Goal: Information Seeking & Learning: Learn about a topic

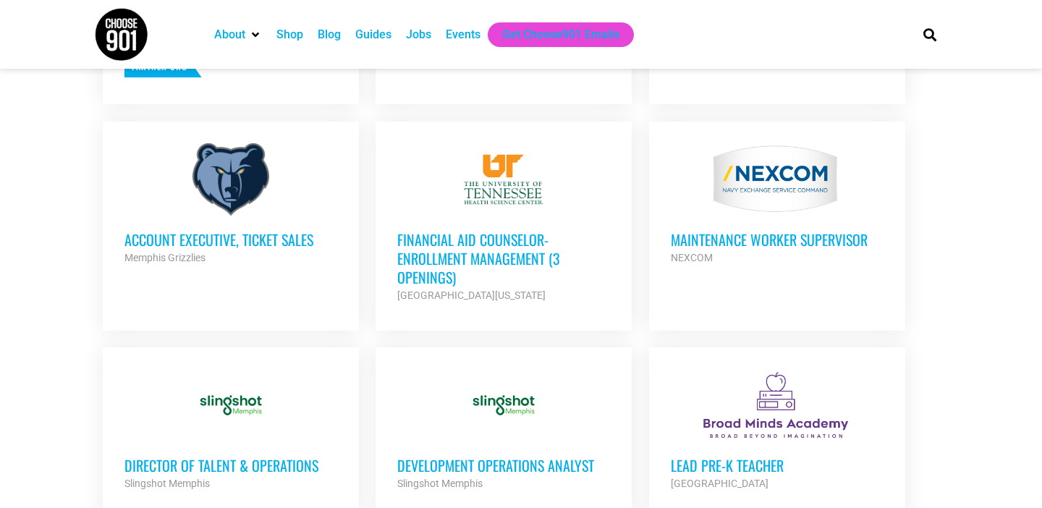
scroll to position [772, 0]
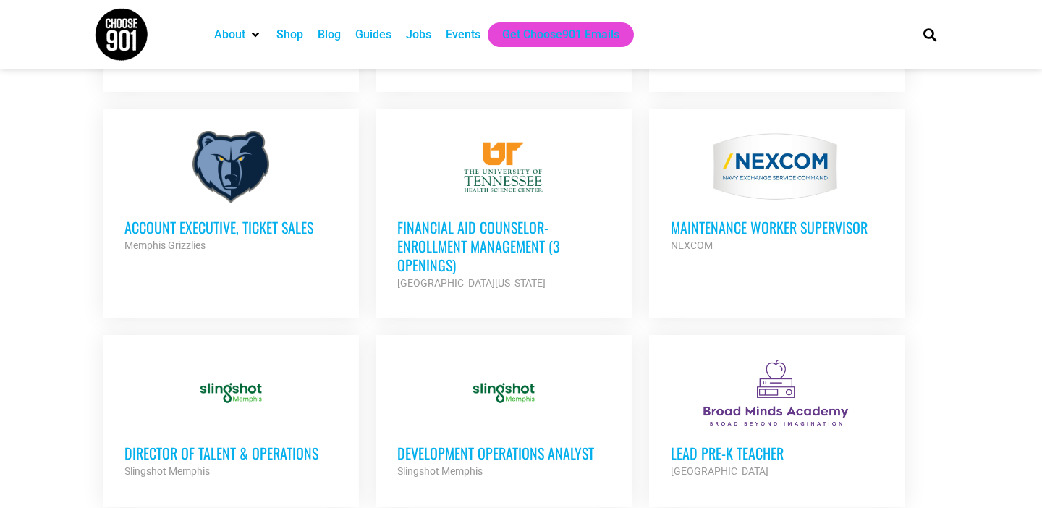
click at [729, 357] on div at bounding box center [777, 393] width 213 height 72
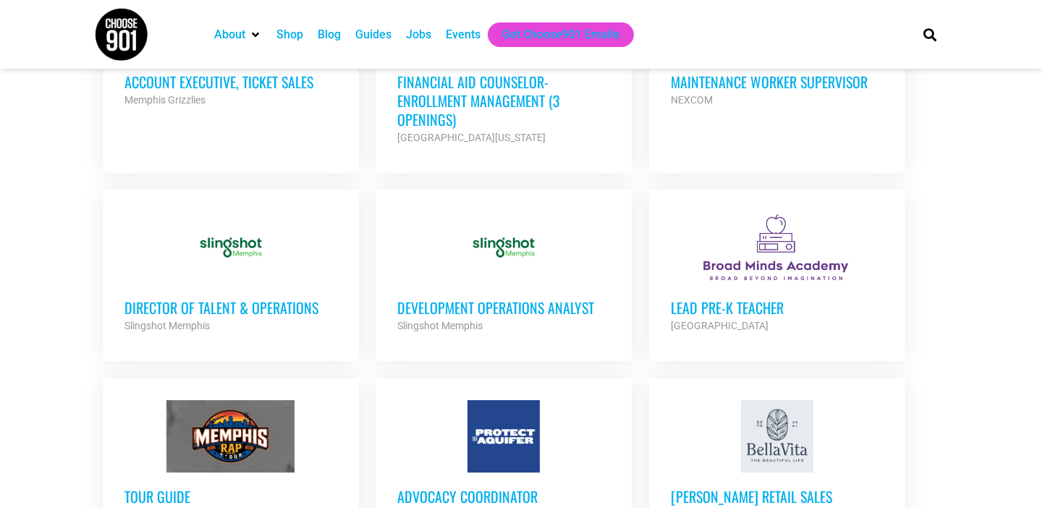
scroll to position [933, 0]
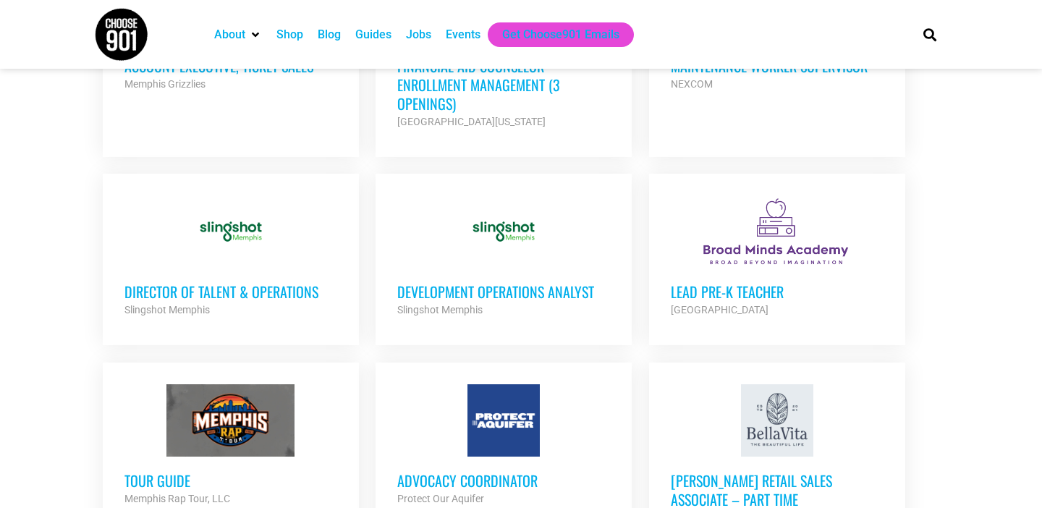
click at [271, 294] on h3 "Director of Talent & Operations" at bounding box center [230, 291] width 213 height 19
click at [235, 226] on div at bounding box center [230, 231] width 213 height 72
click at [239, 292] on h3 "Director of Talent & Operations" at bounding box center [230, 291] width 213 height 19
click at [248, 289] on h3 "Director of Talent & Operations" at bounding box center [230, 291] width 213 height 19
click at [237, 210] on div at bounding box center [230, 231] width 213 height 72
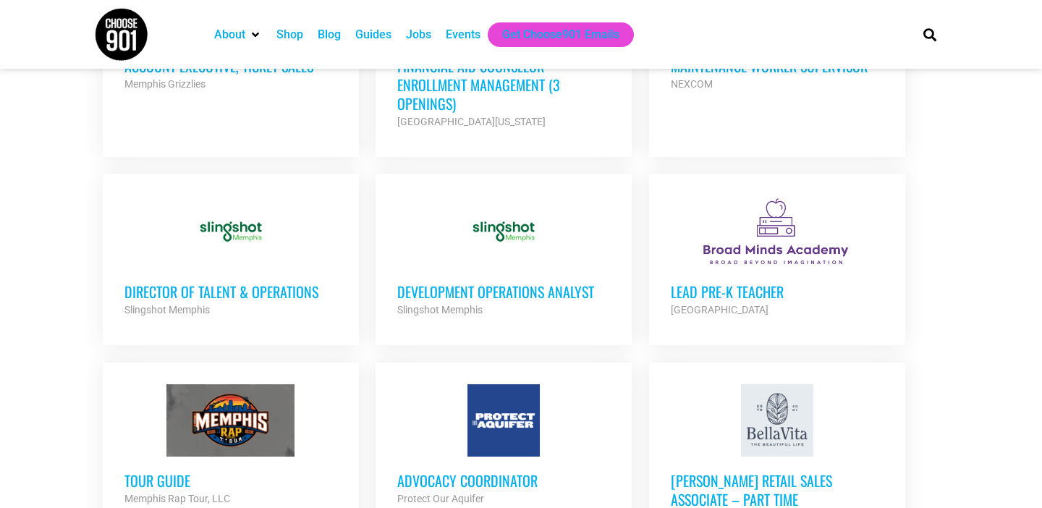
click at [260, 289] on h3 "Director of Talent & Operations" at bounding box center [230, 291] width 213 height 19
click at [288, 289] on h3 "Director of Talent & Operations" at bounding box center [230, 291] width 213 height 19
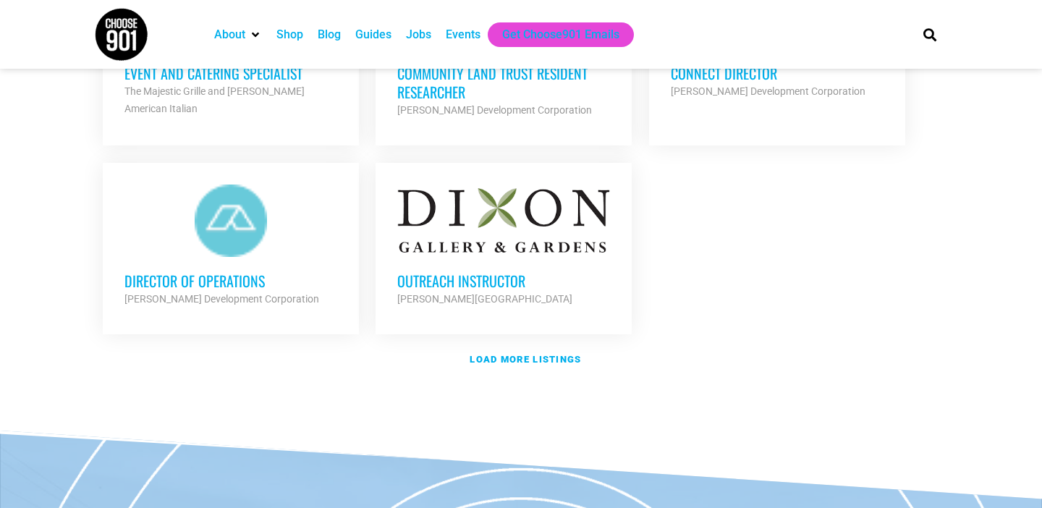
scroll to position [1763, 0]
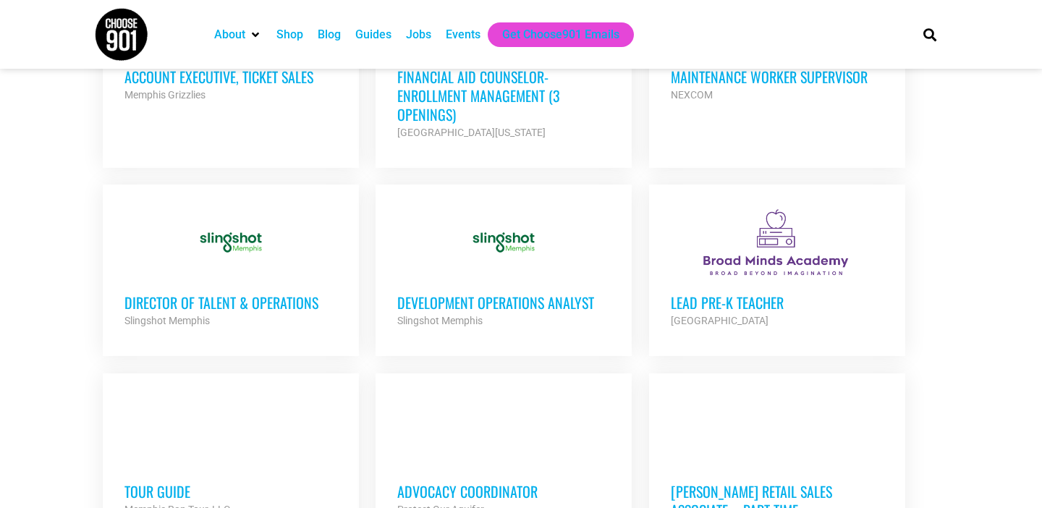
scroll to position [924, 0]
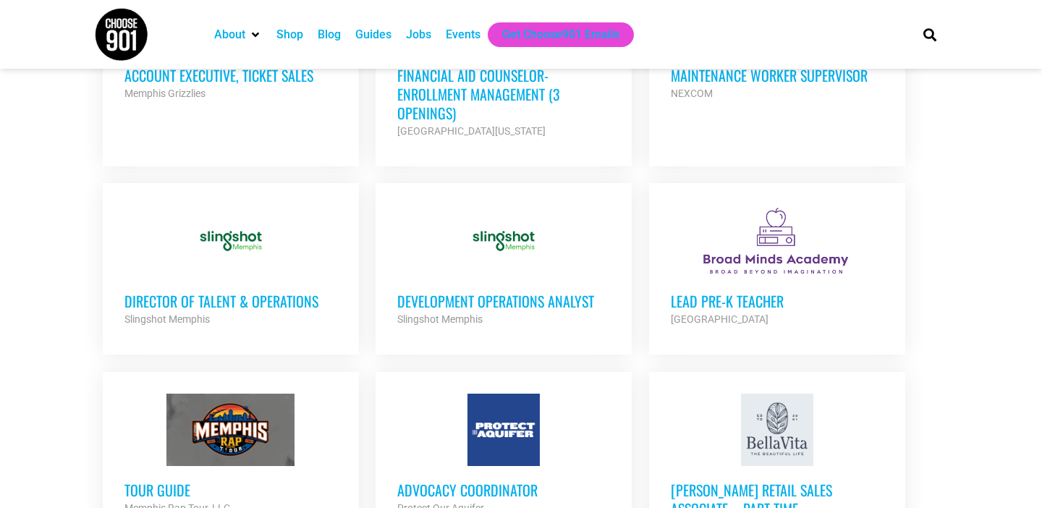
click at [271, 295] on h3 "Director of Talent & Operations" at bounding box center [230, 301] width 213 height 19
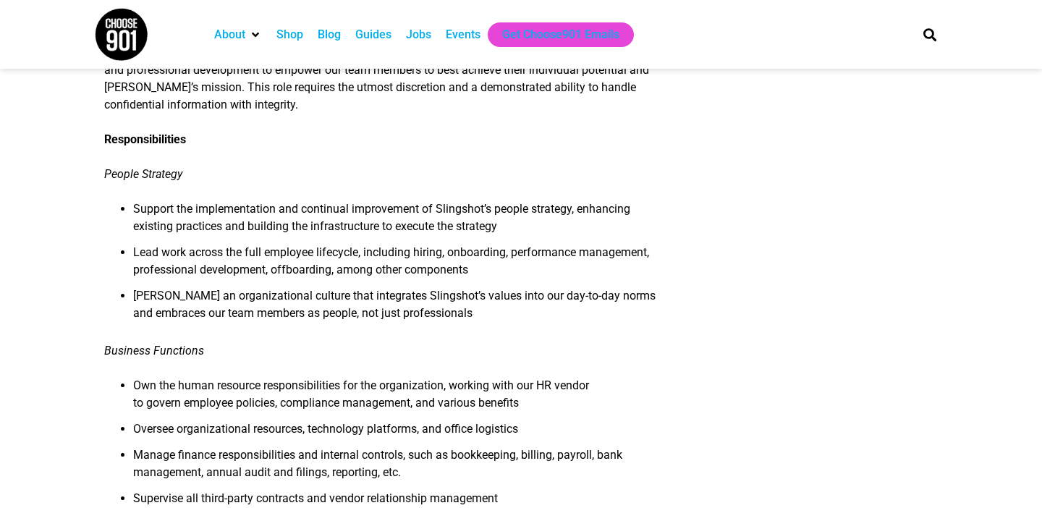
scroll to position [734, 0]
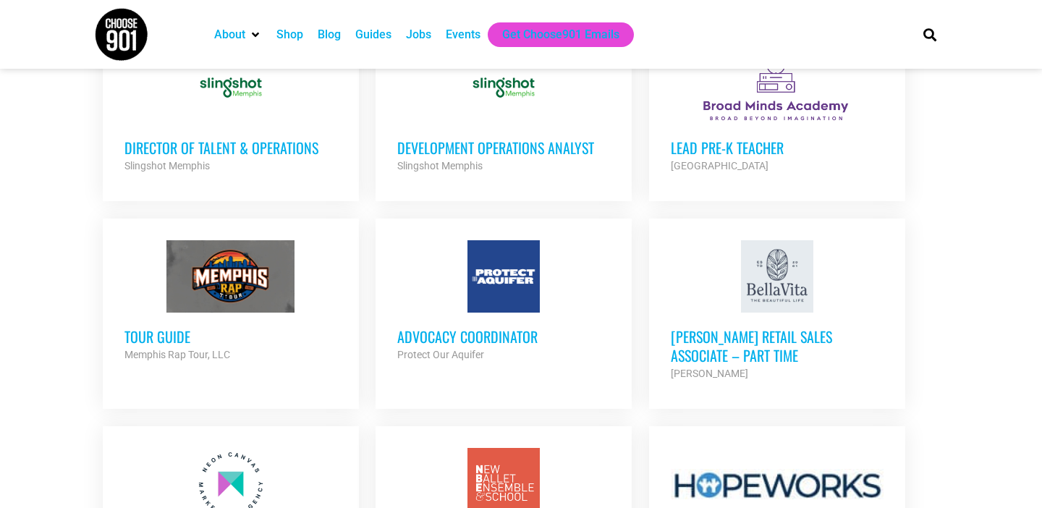
scroll to position [1129, 0]
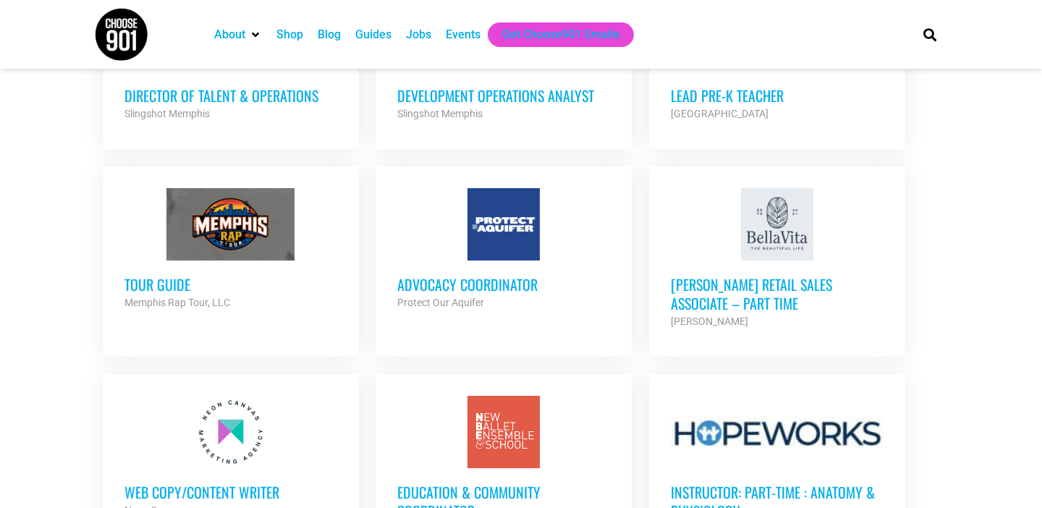
click at [498, 278] on h3 "Advocacy Coordinator" at bounding box center [503, 284] width 213 height 19
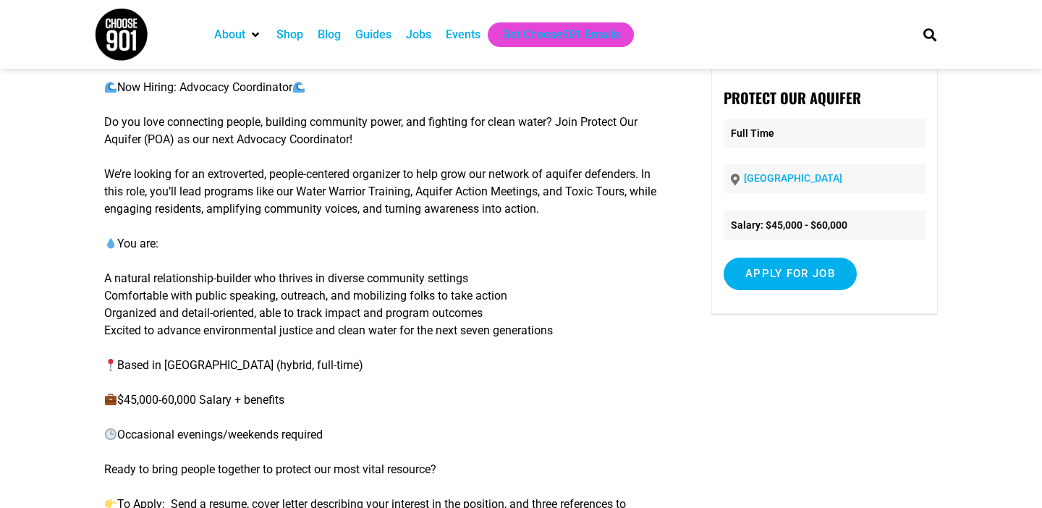
scroll to position [93, 0]
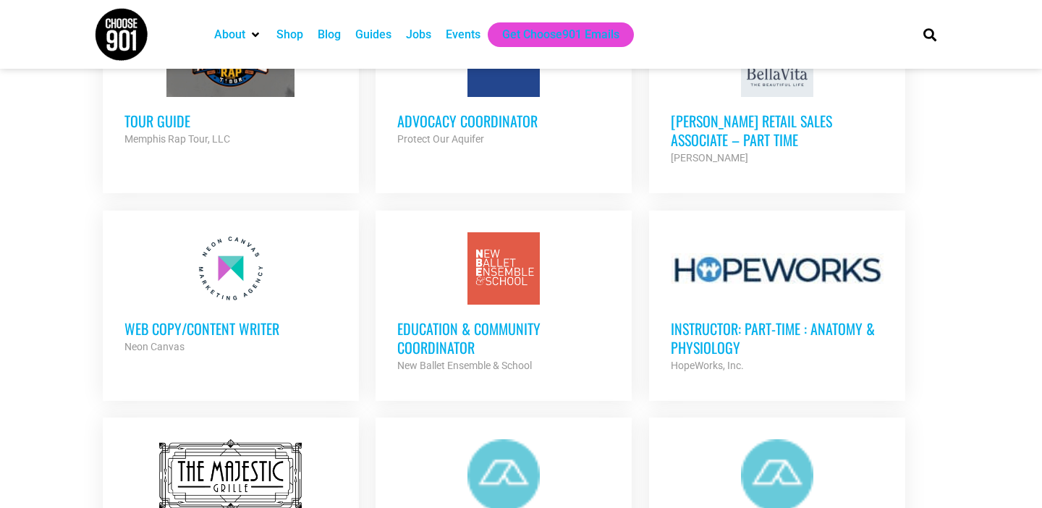
scroll to position [1295, 0]
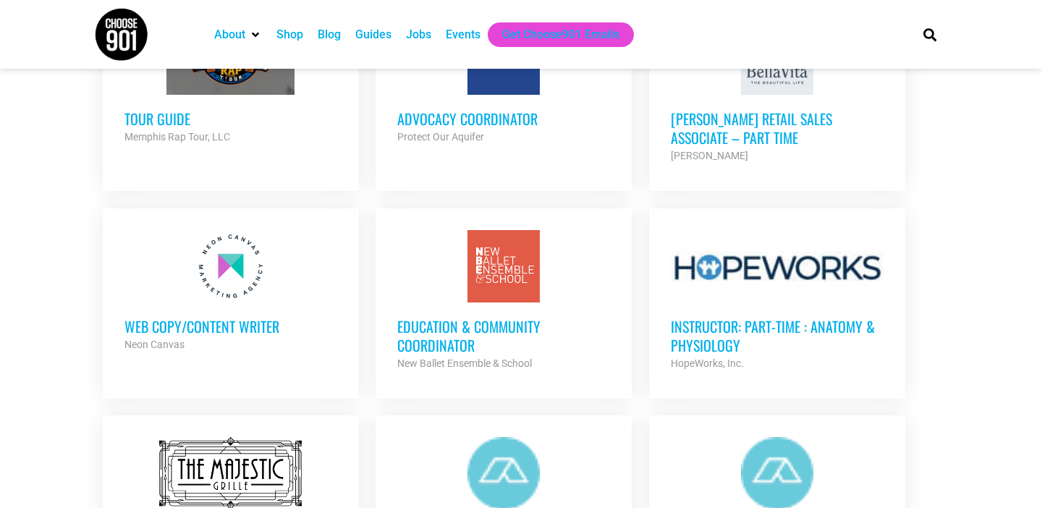
click at [511, 271] on div at bounding box center [503, 266] width 213 height 72
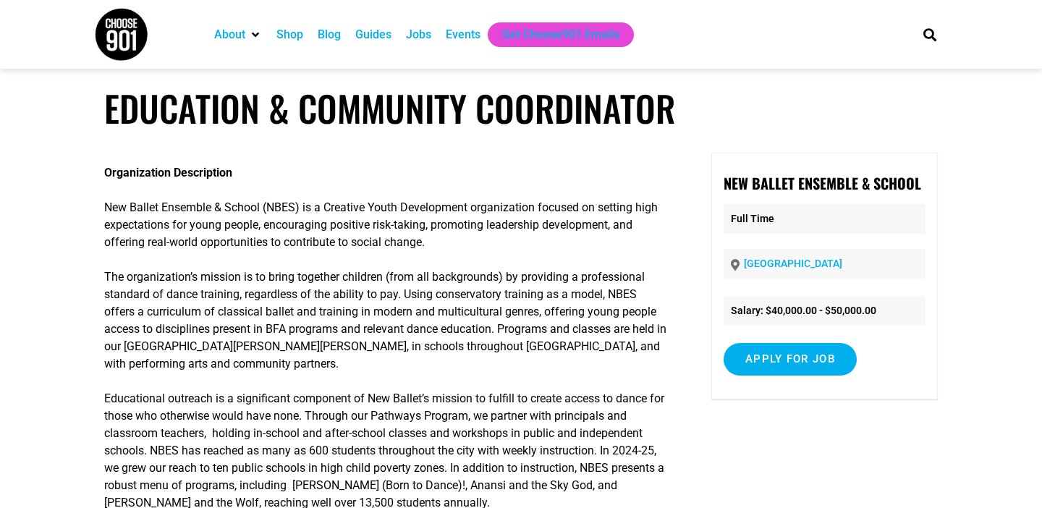
scroll to position [7, 0]
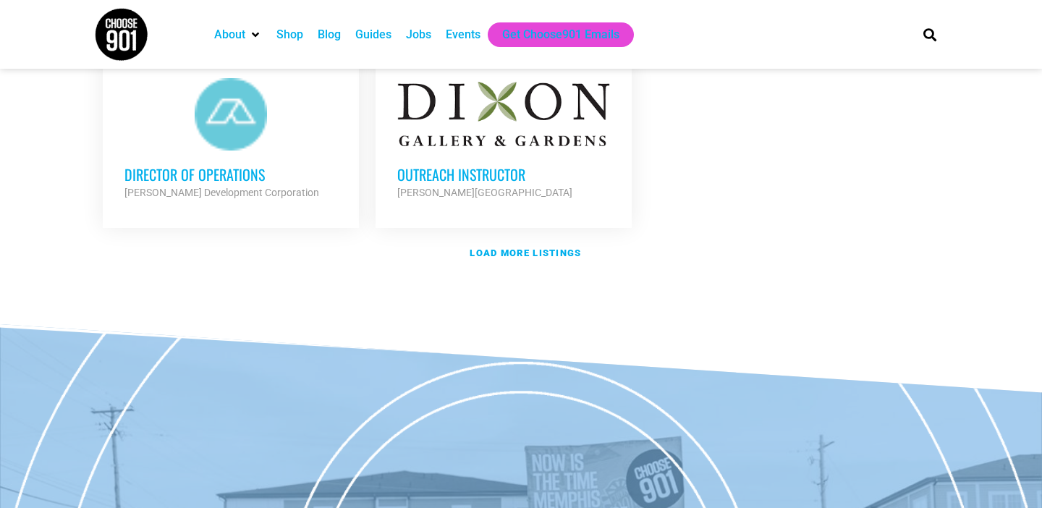
scroll to position [1907, 0]
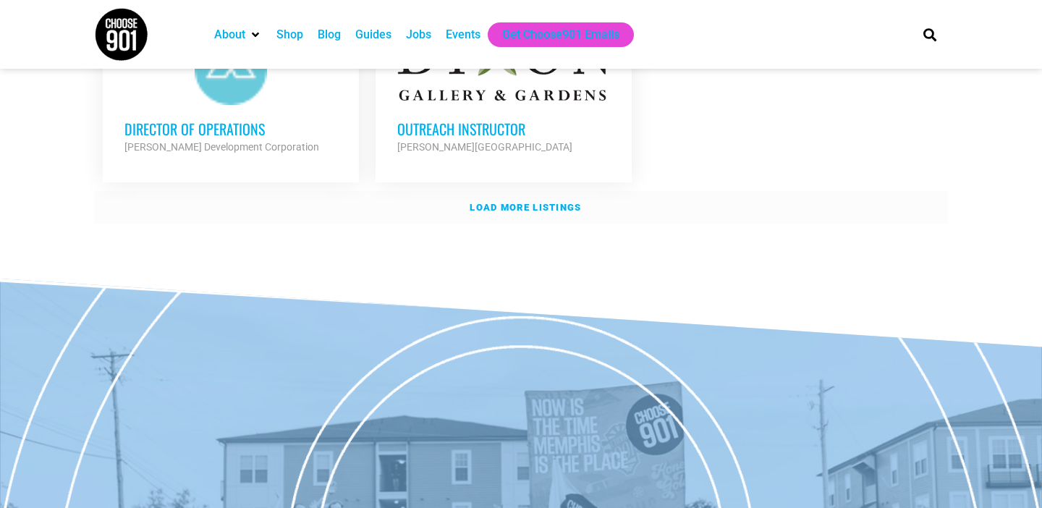
click at [510, 203] on strong "Load more listings" at bounding box center [524, 207] width 111 height 11
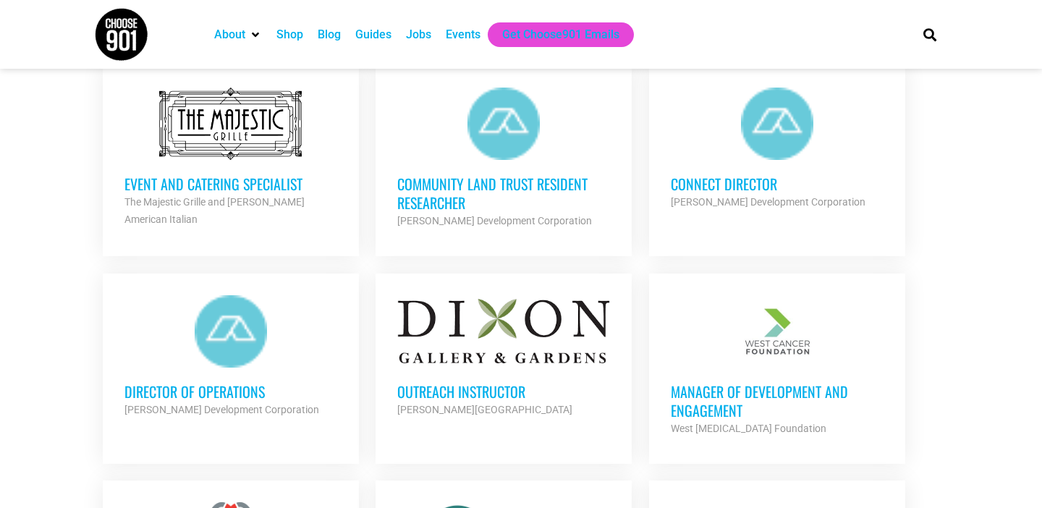
scroll to position [1657, 0]
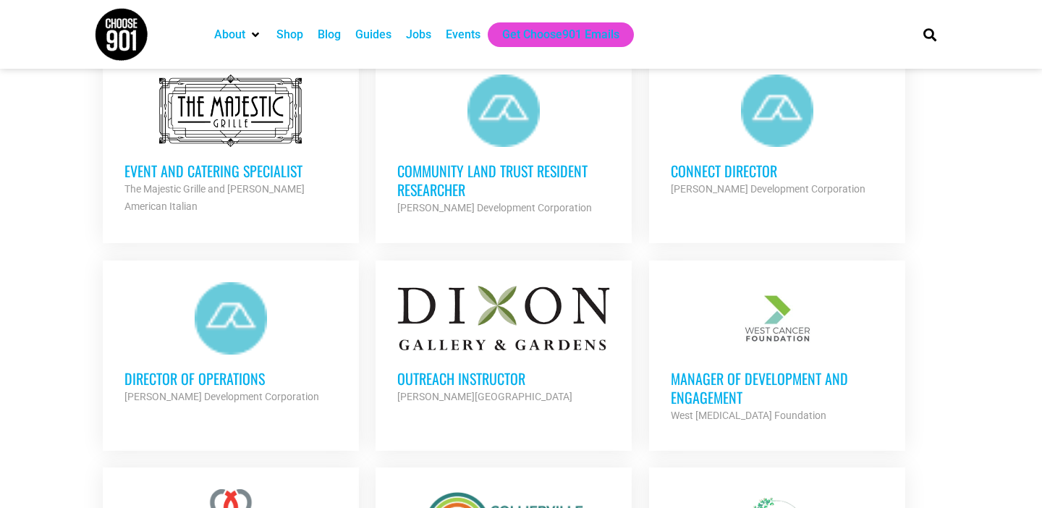
click at [719, 166] on h3 "Connect Director" at bounding box center [777, 170] width 213 height 19
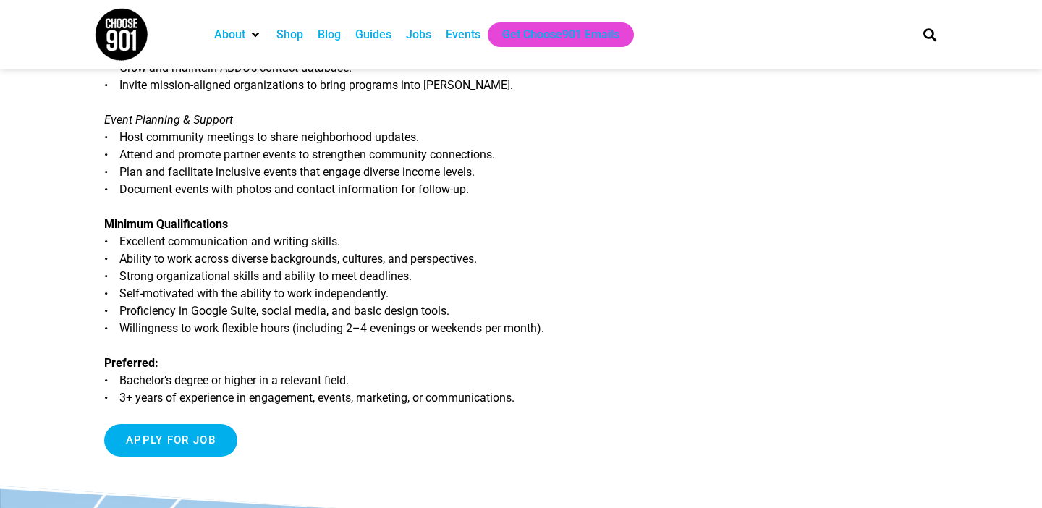
scroll to position [685, 0]
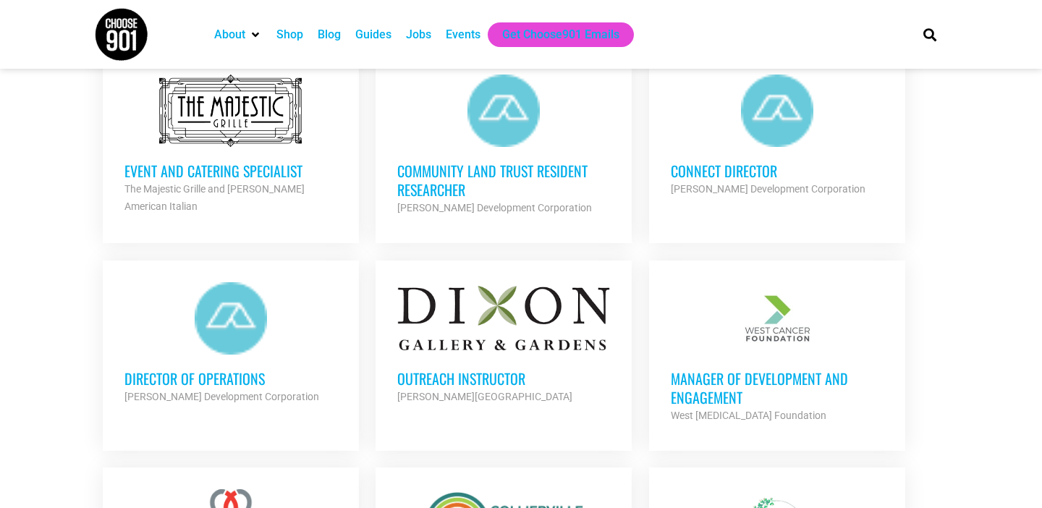
click at [561, 163] on h3 "Community Land Trust Resident Researcher" at bounding box center [503, 180] width 213 height 38
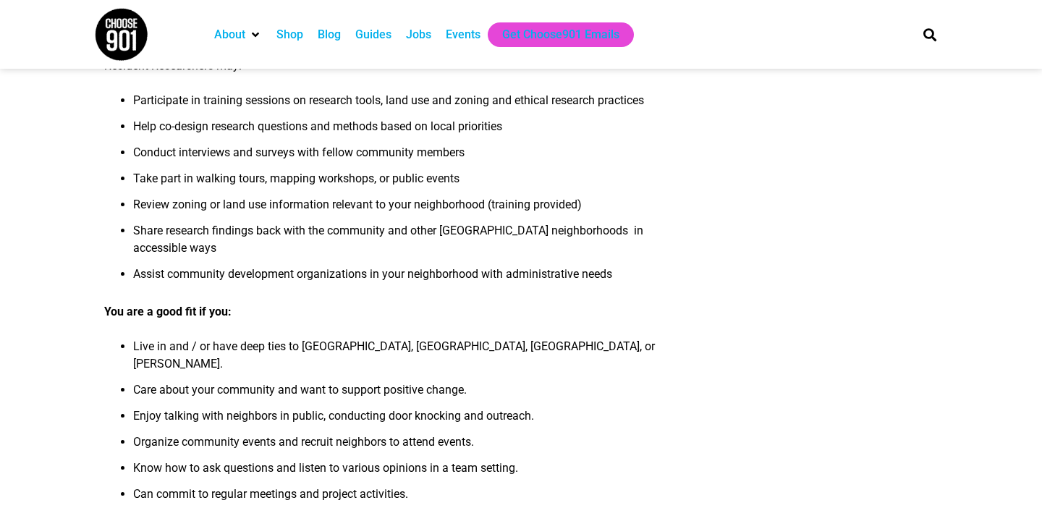
scroll to position [584, 0]
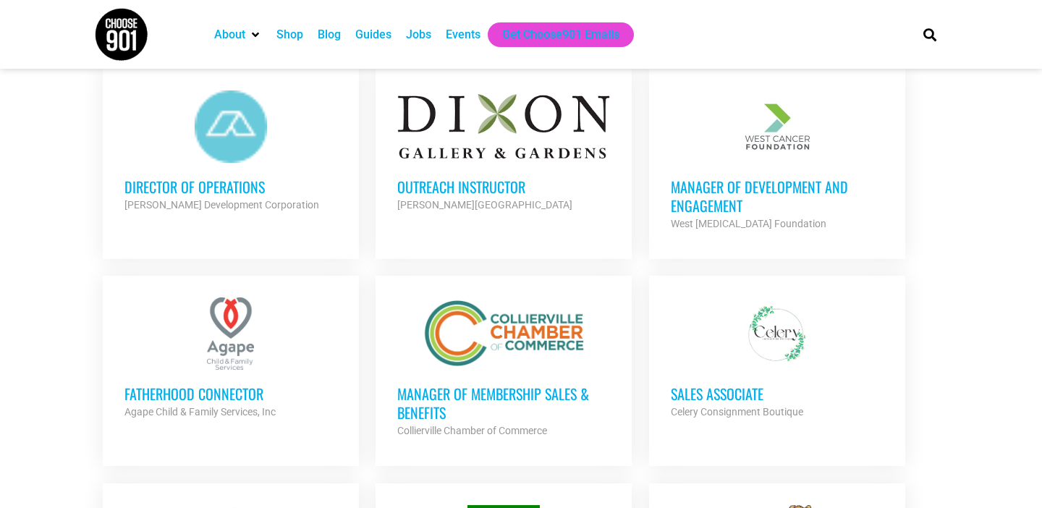
scroll to position [1850, 0]
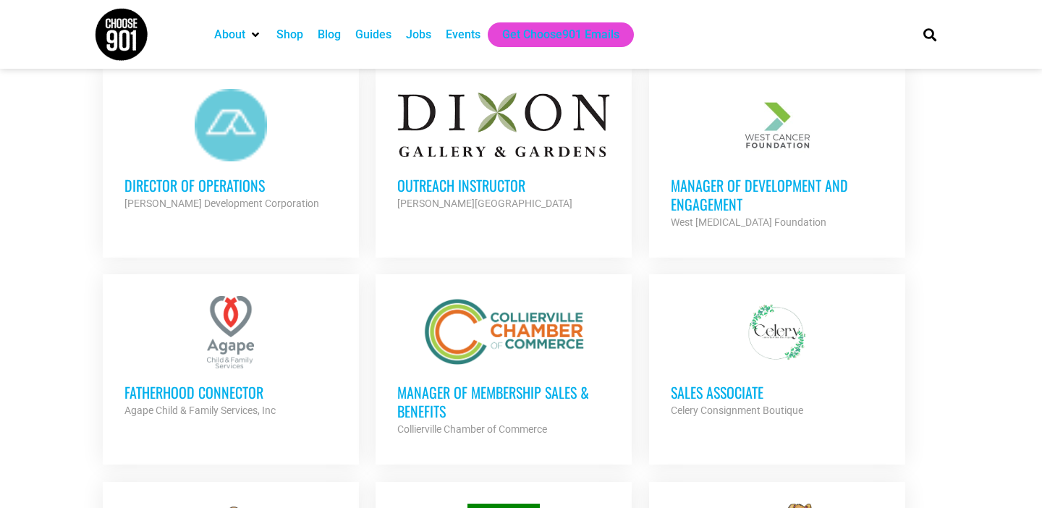
click at [731, 180] on h3 "Manager of Development and Engagement" at bounding box center [777, 195] width 213 height 38
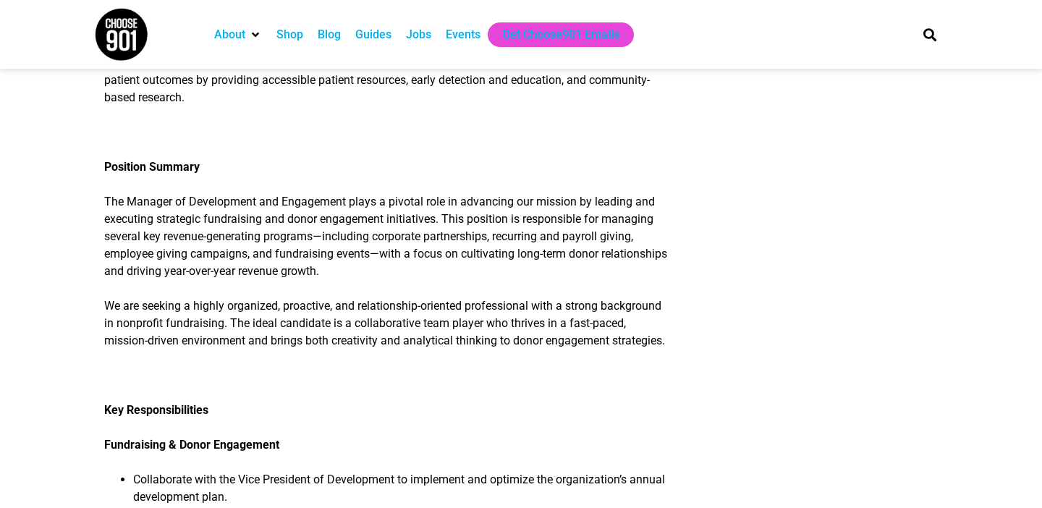
scroll to position [469, 0]
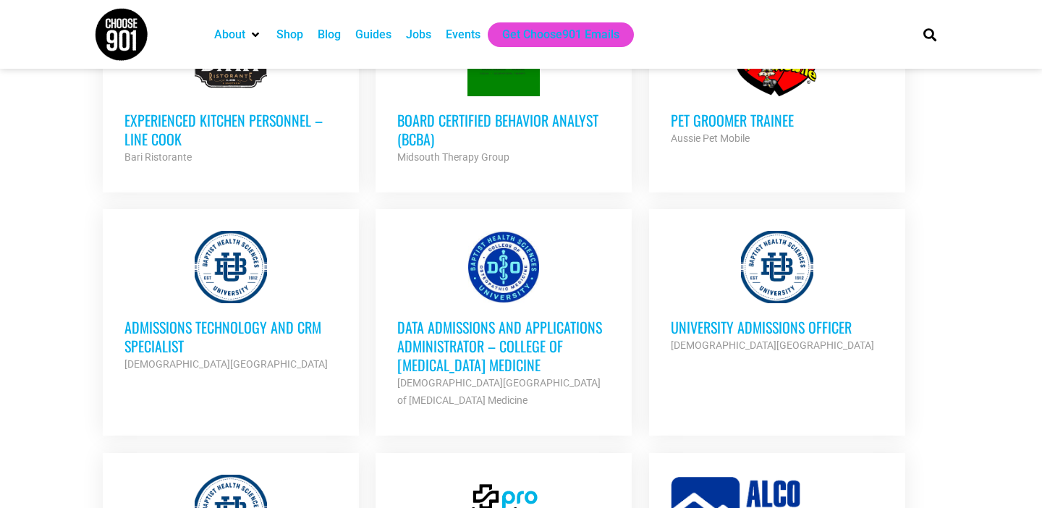
scroll to position [2336, 0]
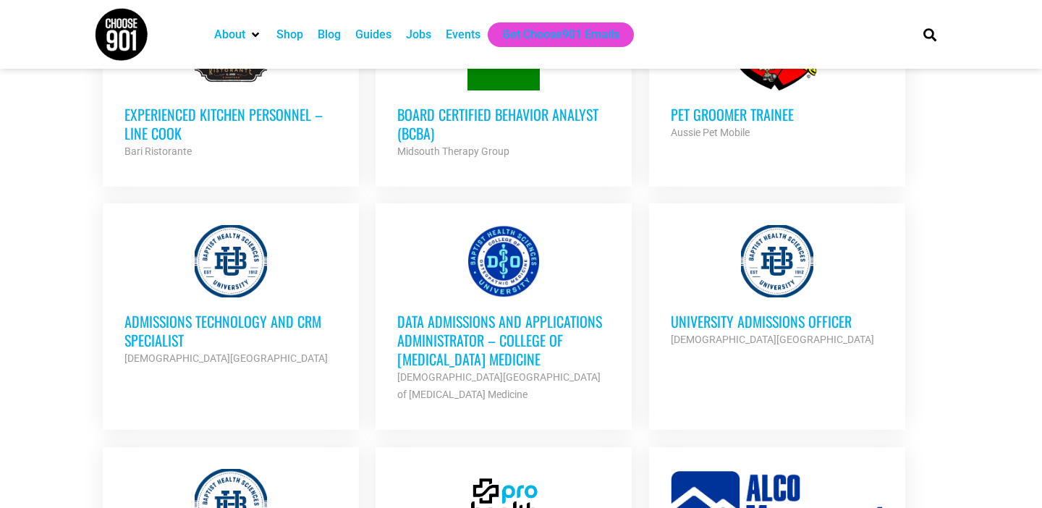
click at [727, 312] on h3 "University Admissions Officer" at bounding box center [777, 321] width 213 height 19
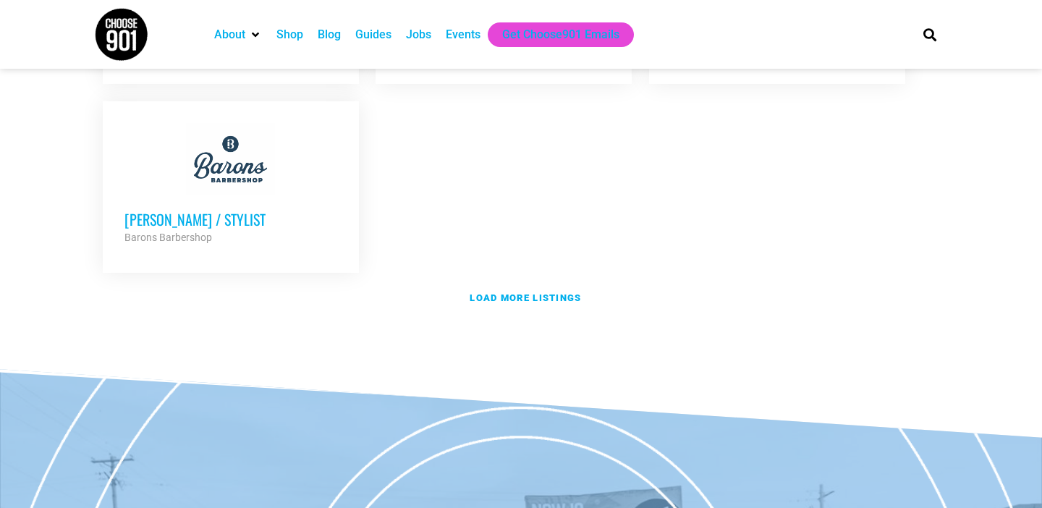
scroll to position [3288, 0]
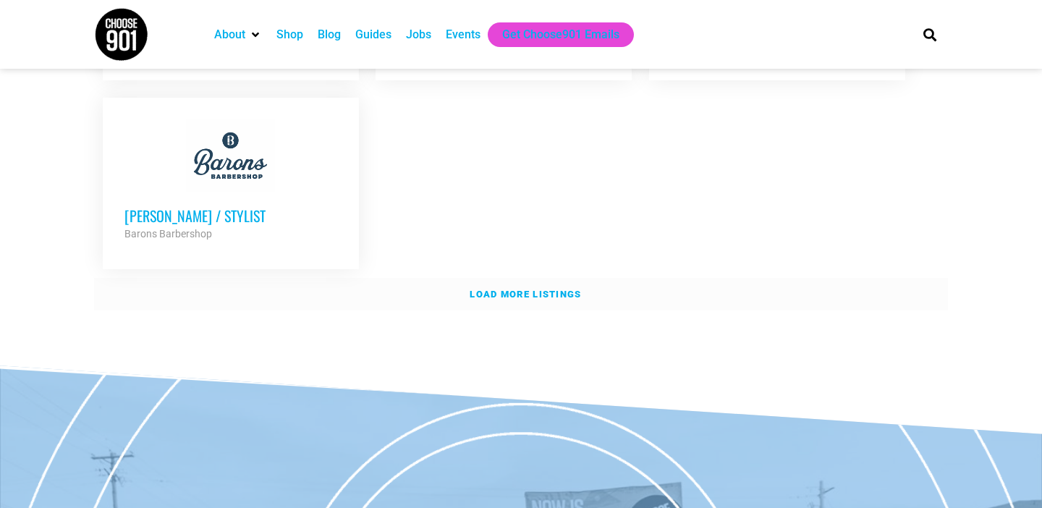
click at [537, 289] on strong "Load more listings" at bounding box center [524, 294] width 111 height 11
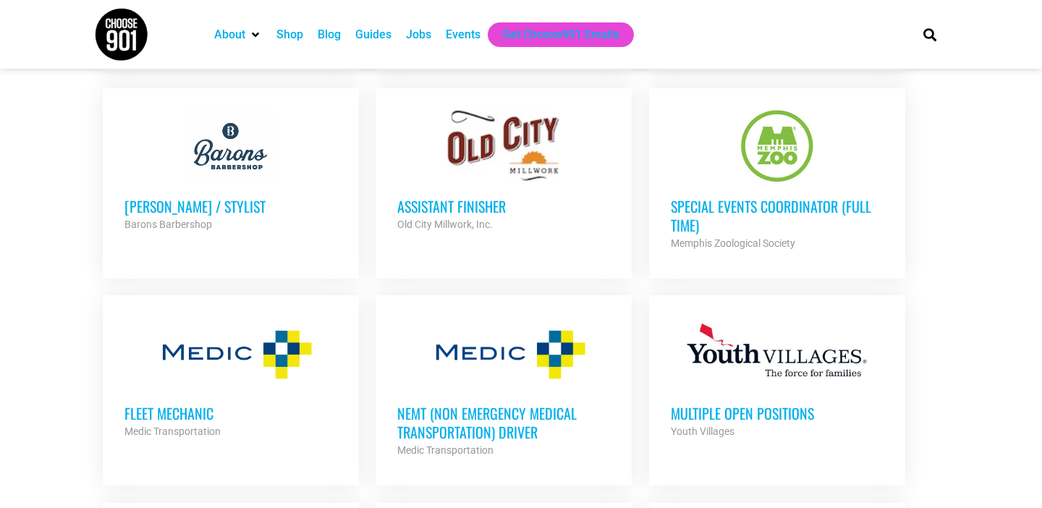
scroll to position [3299, 0]
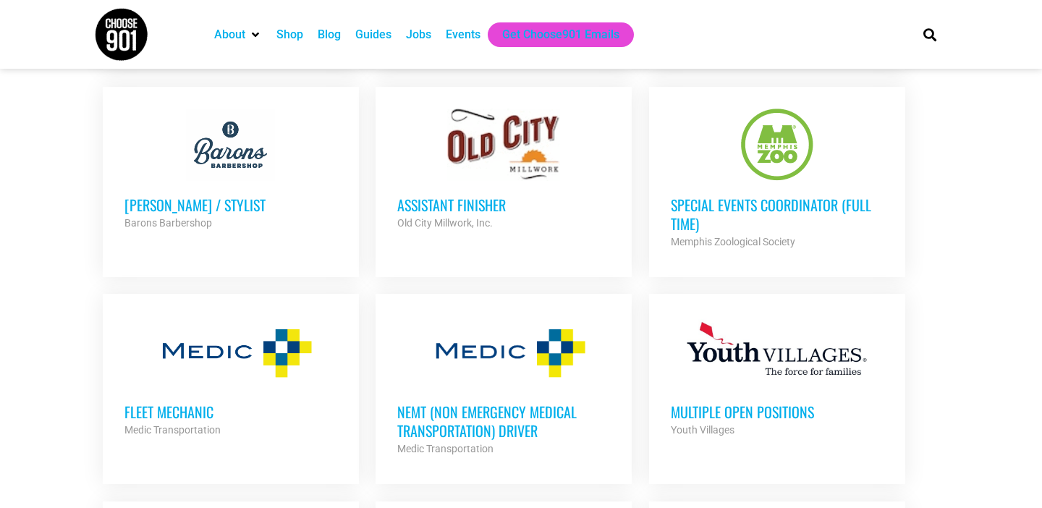
click at [732, 196] on h3 "Special Events Coordinator (Full Time)" at bounding box center [777, 214] width 213 height 38
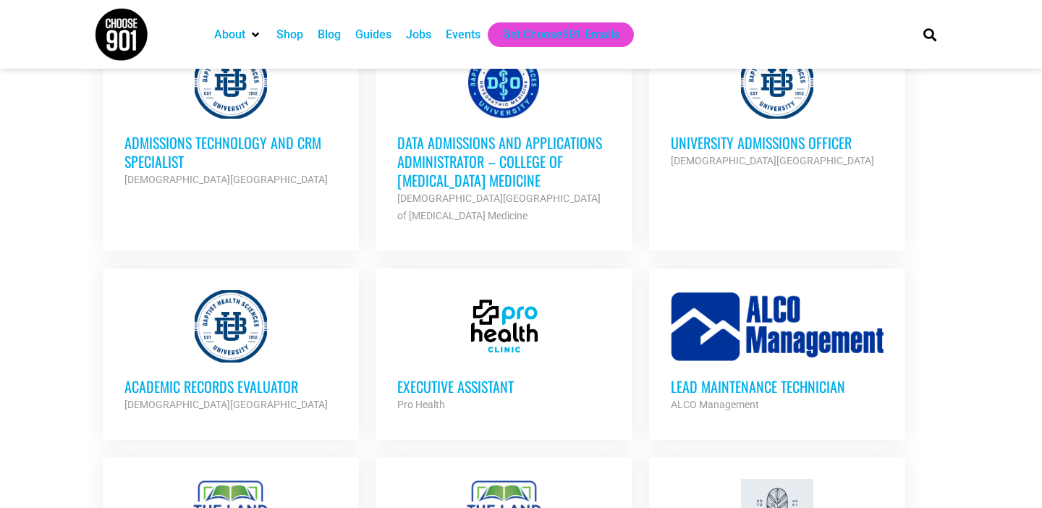
scroll to position [2511, 0]
